Goal: Book appointment/travel/reservation

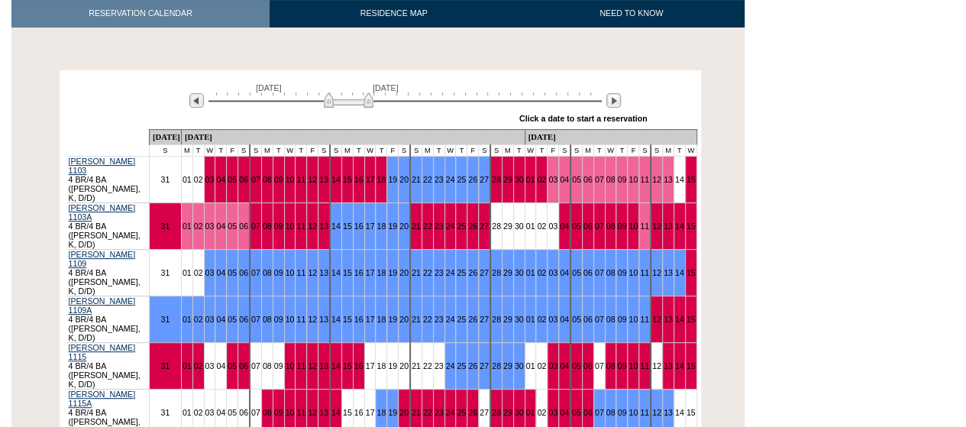
scroll to position [244, 0]
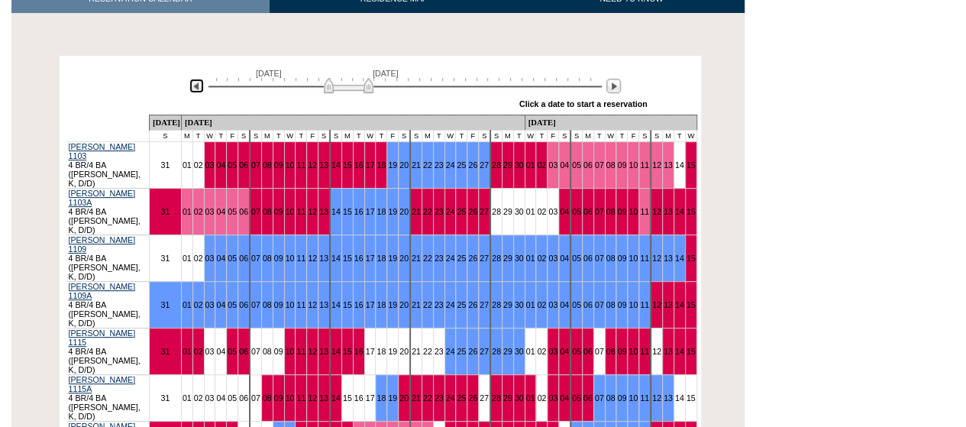
click at [195, 88] on img at bounding box center [196, 86] width 15 height 15
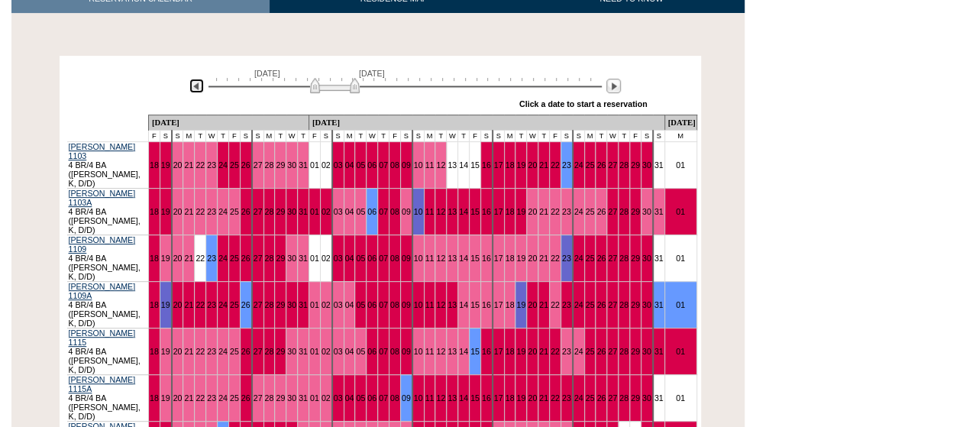
click at [195, 88] on img at bounding box center [196, 86] width 15 height 15
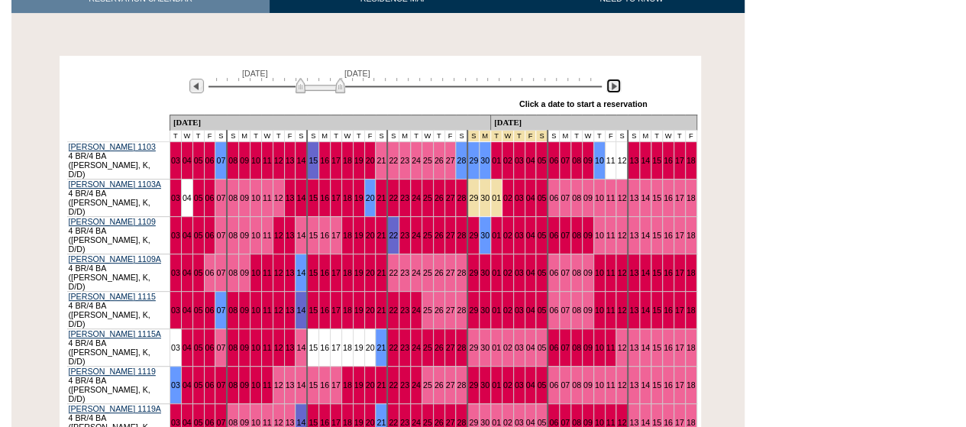
click at [611, 84] on img at bounding box center [613, 86] width 15 height 15
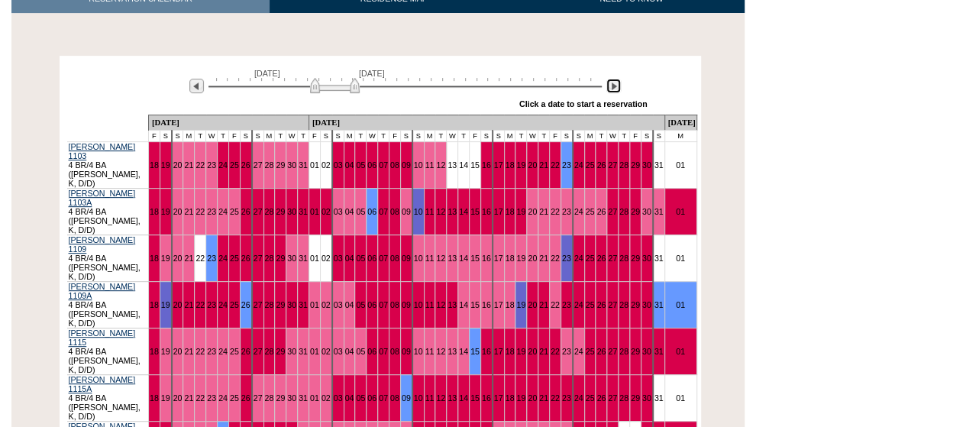
click at [611, 84] on img at bounding box center [613, 86] width 15 height 15
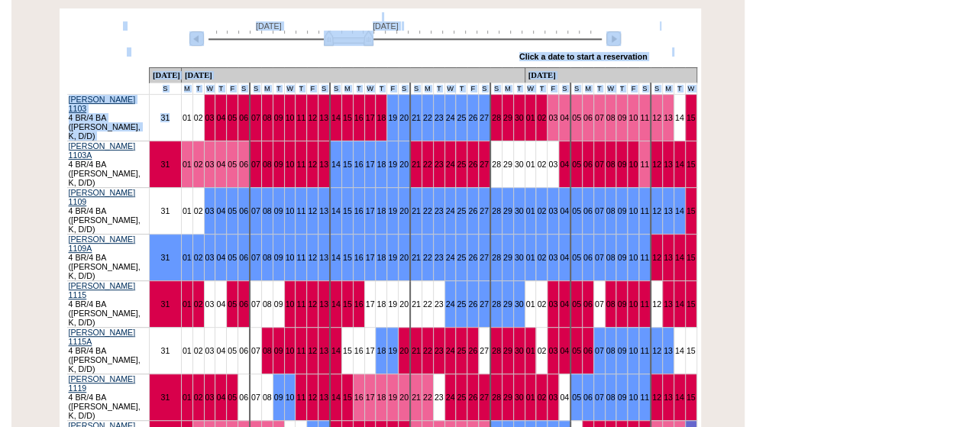
scroll to position [335, 0]
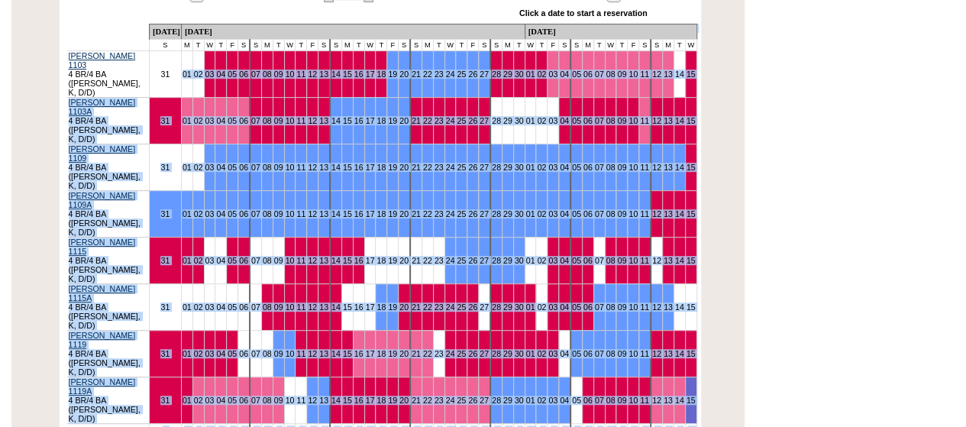
drag, startPoint x: 215, startPoint y: 147, endPoint x: 157, endPoint y: 385, distance: 244.4
click at [157, 385] on div "[GEOGRAPHIC_DATA], [US_STATE] - [GEOGRAPHIC_DATA] Reservation Calendar RESERVAT…" at bounding box center [366, 186] width 710 height 834
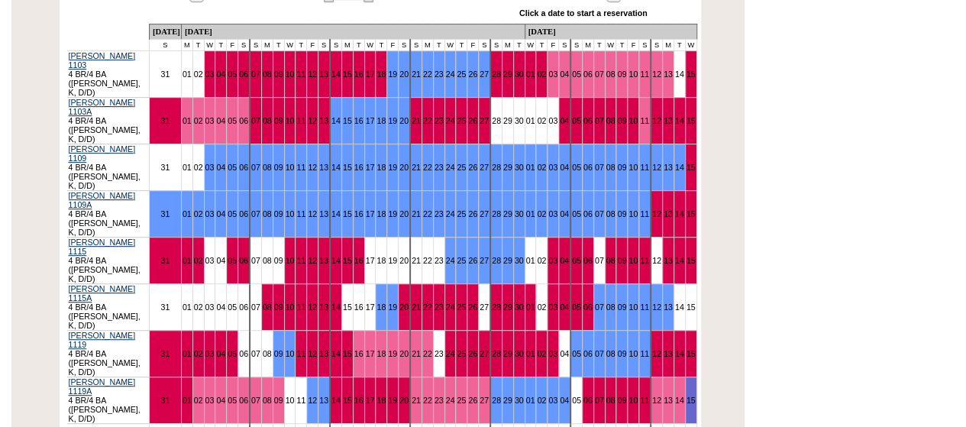
click at [913, 138] on html "Follow Us ::" at bounding box center [483, 134] width 966 height 938
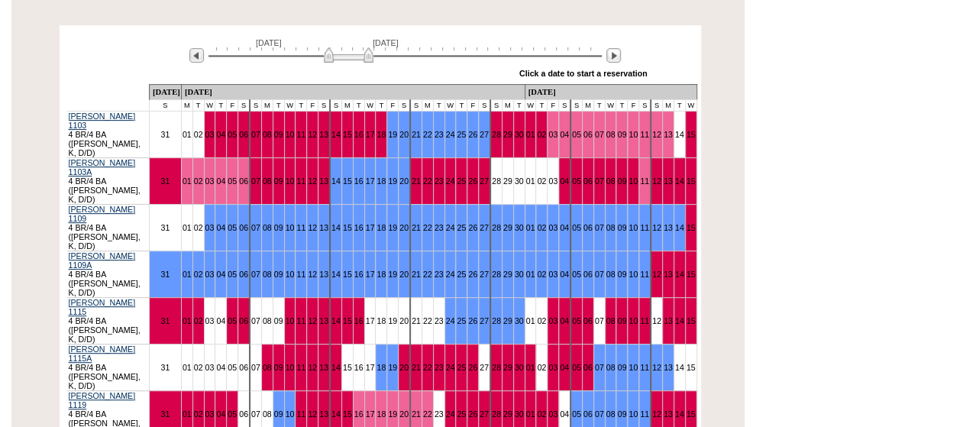
scroll to position [274, 0]
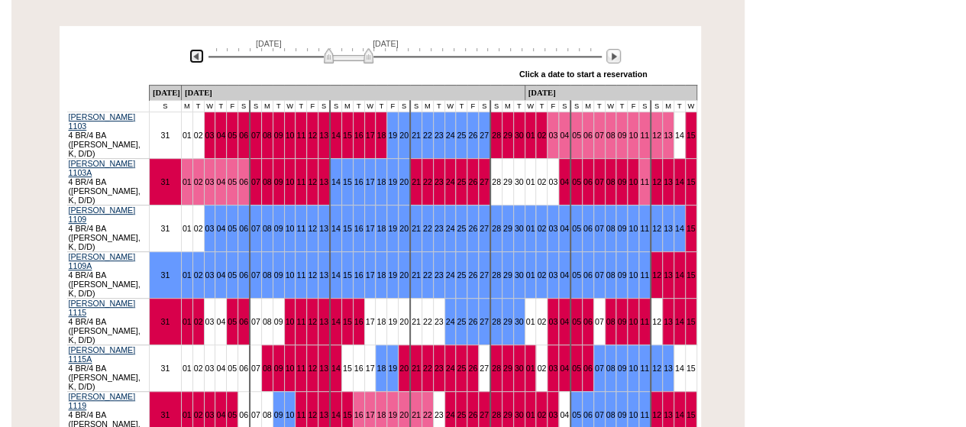
click at [194, 57] on img at bounding box center [196, 56] width 15 height 15
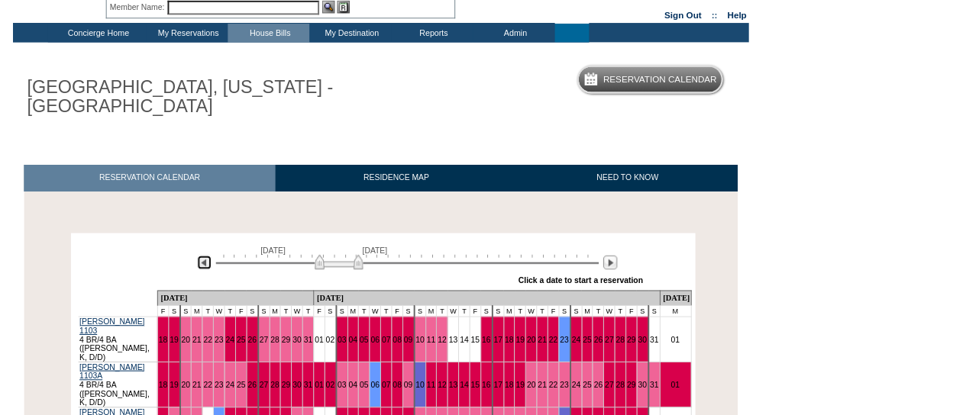
scroll to position [30, 0]
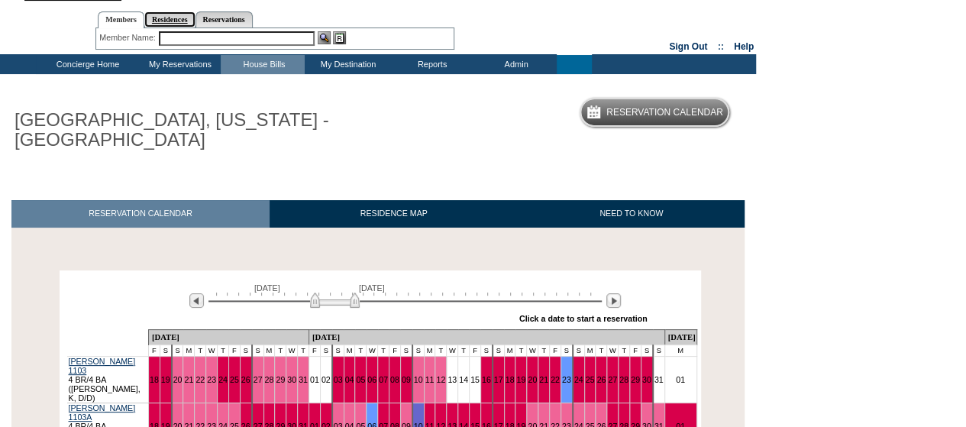
click at [179, 18] on link "Residences" at bounding box center [169, 19] width 51 height 16
click at [219, 39] on input "text" at bounding box center [288, 38] width 186 height 15
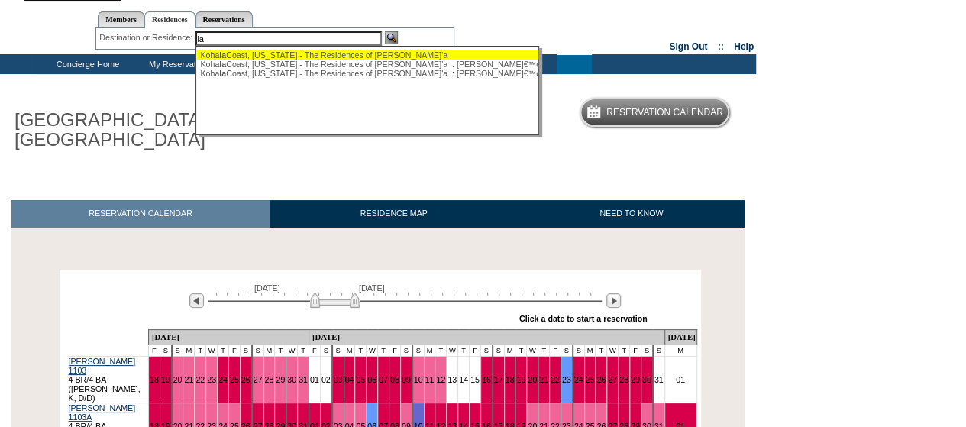
click at [226, 53] on span "la" at bounding box center [222, 54] width 7 height 9
type input "[GEOGRAPHIC_DATA], [US_STATE] - The Residences of [PERSON_NAME]'a"
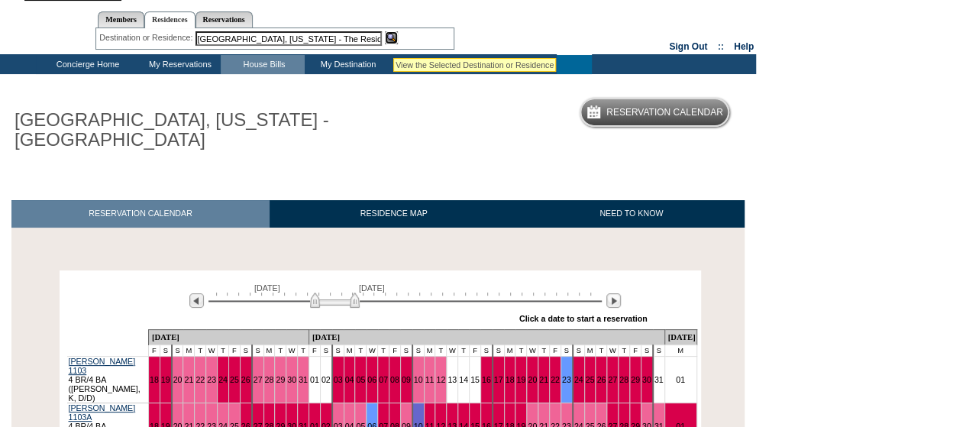
click at [394, 40] on img at bounding box center [391, 37] width 13 height 13
